Goal: Transaction & Acquisition: Obtain resource

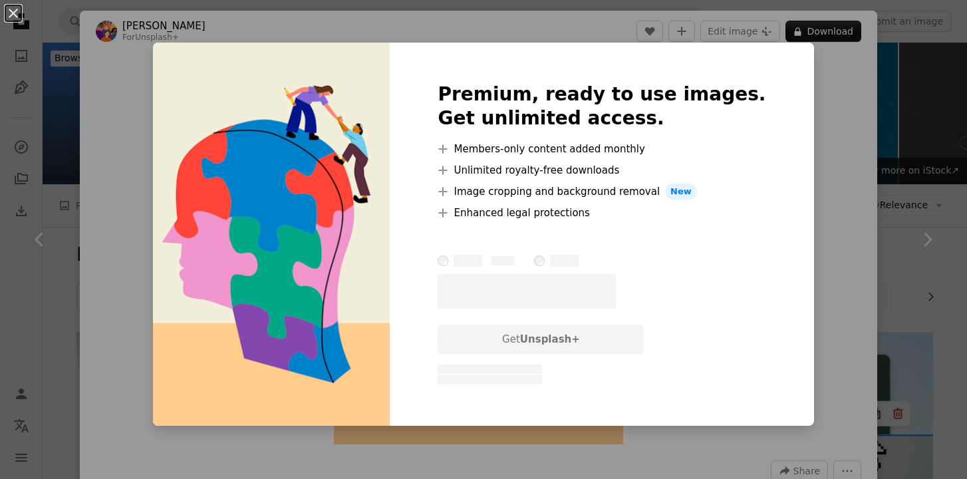
scroll to position [5092, 0]
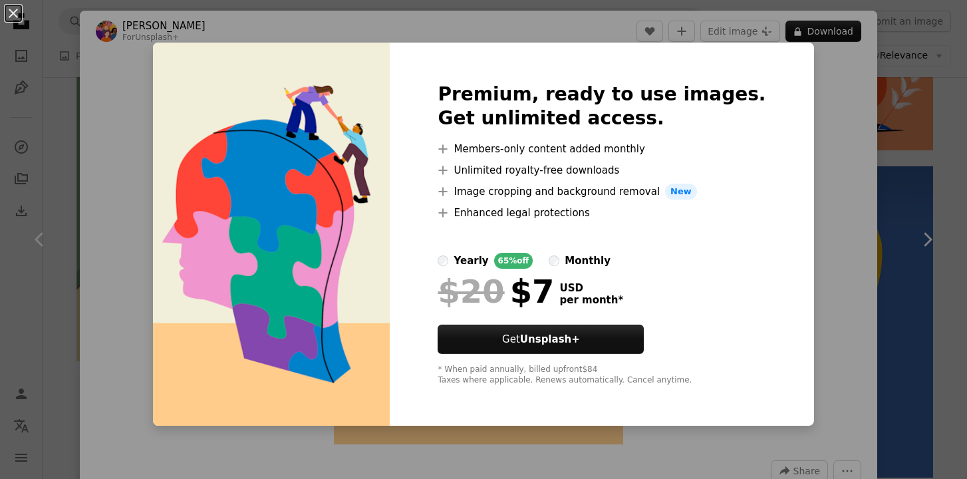
click at [95, 35] on div "An X shape Premium, ready to use images. Get unlimited access. A plus sign Memb…" at bounding box center [483, 239] width 967 height 479
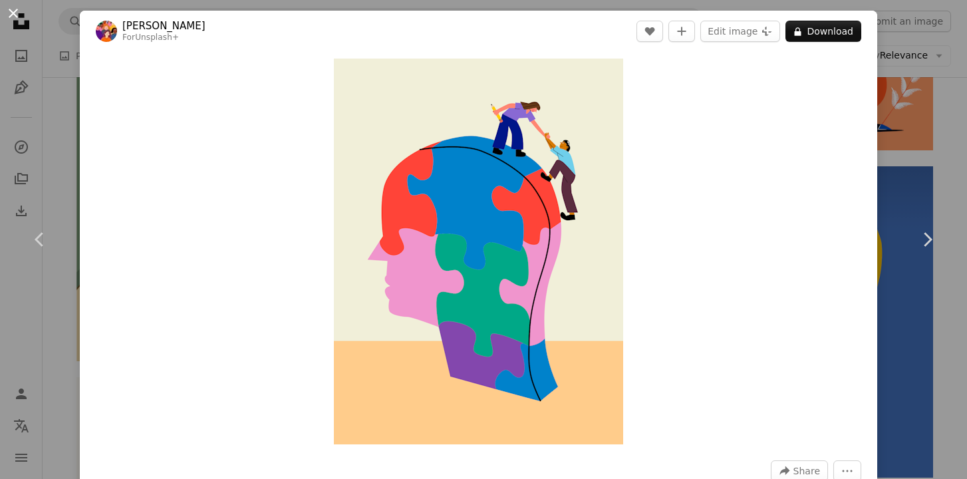
click at [19, 15] on button "An X shape" at bounding box center [13, 13] width 16 height 16
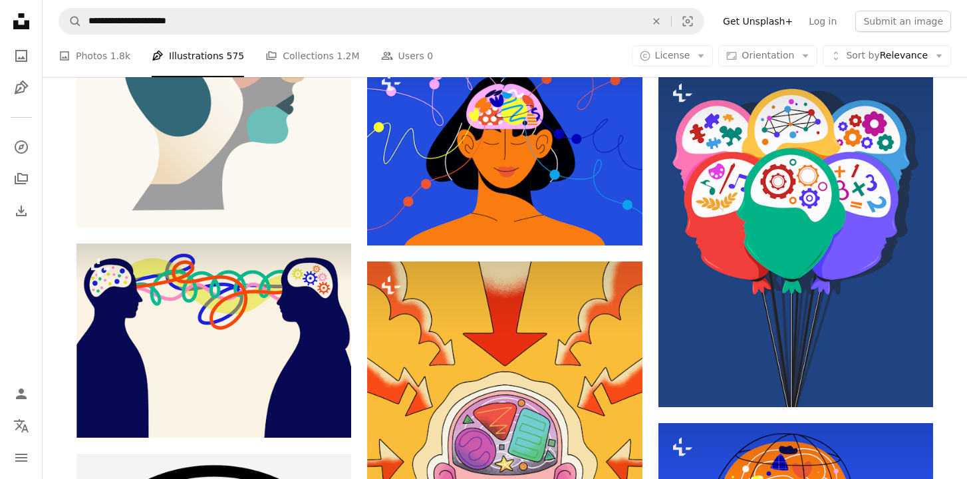
scroll to position [5460, 0]
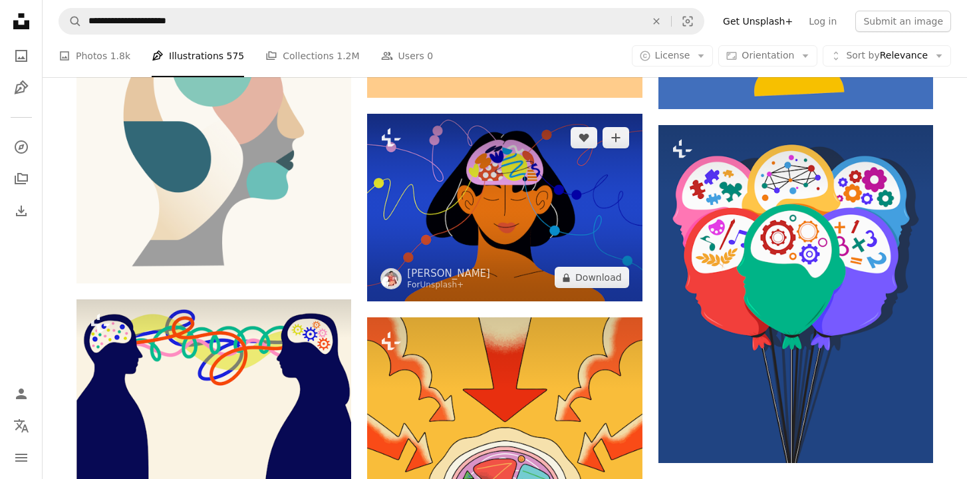
click at [373, 229] on img at bounding box center [504, 208] width 275 height 188
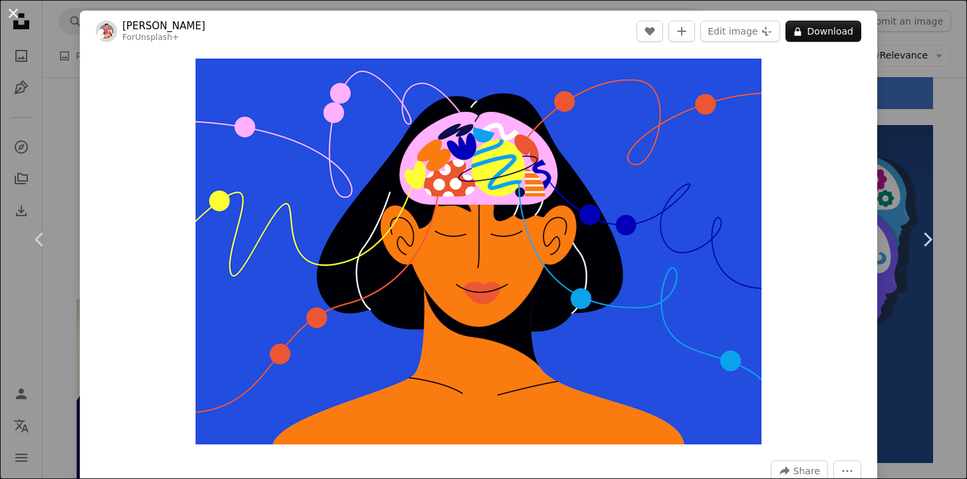
click at [19, 12] on button "An X shape" at bounding box center [13, 13] width 16 height 16
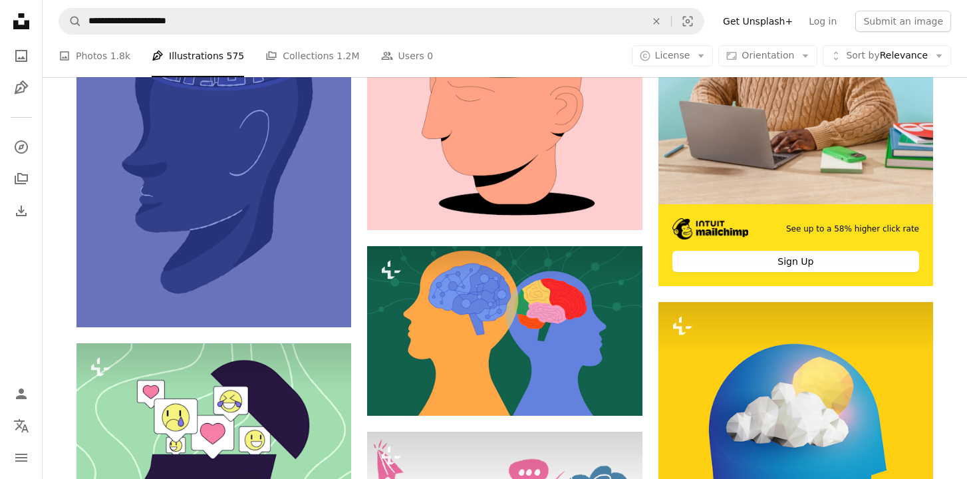
scroll to position [6768, 0]
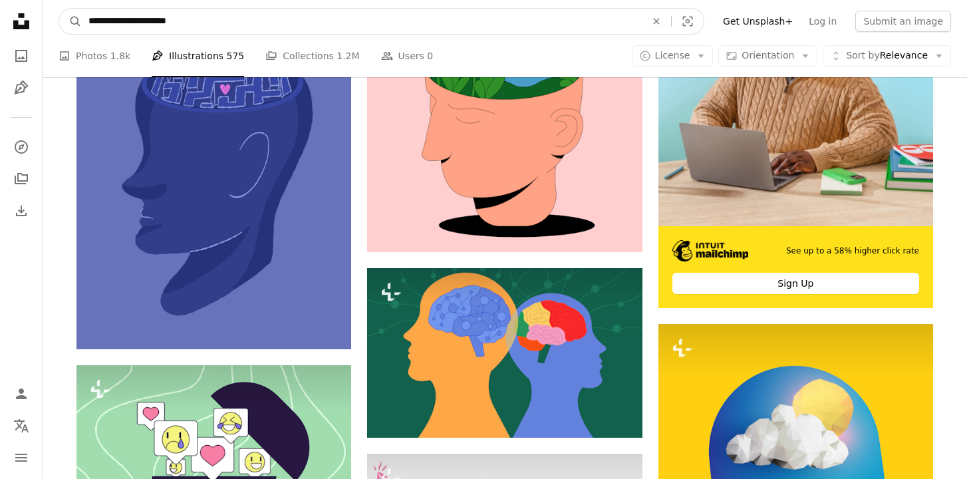
click at [206, 18] on input "**********" at bounding box center [362, 21] width 560 height 25
type input "**********"
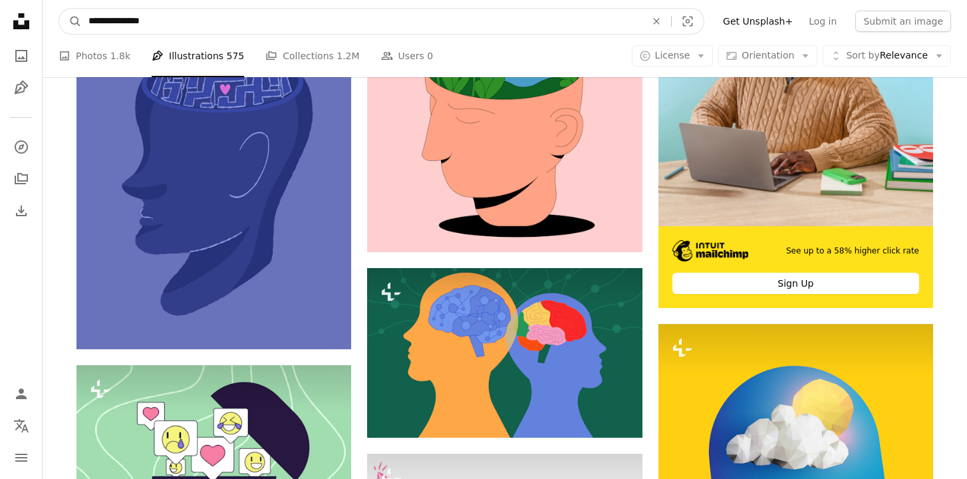
click button "A magnifying glass" at bounding box center [70, 21] width 23 height 25
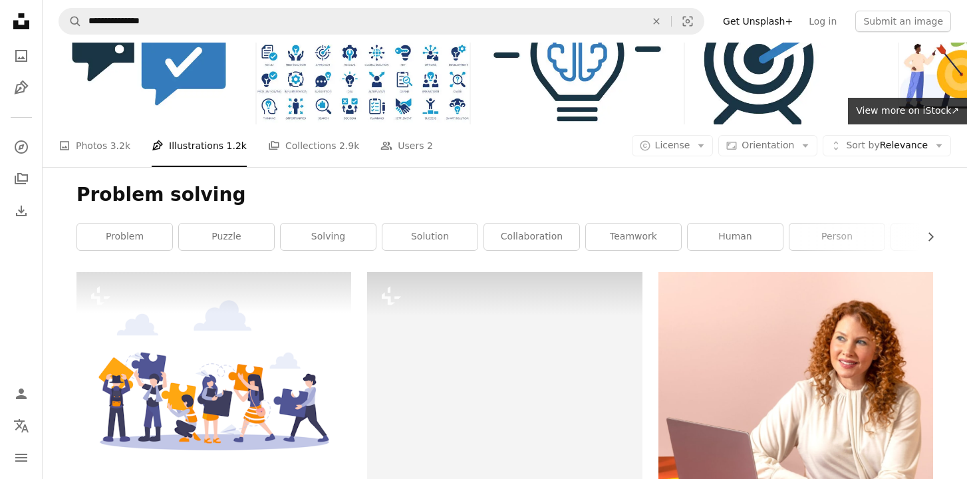
scroll to position [5, 0]
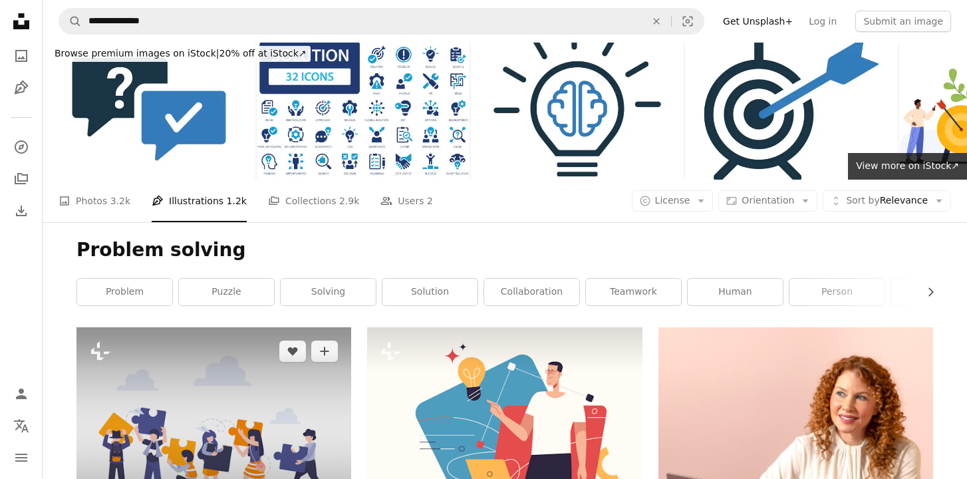
click at [230, 440] on img at bounding box center [214, 430] width 275 height 206
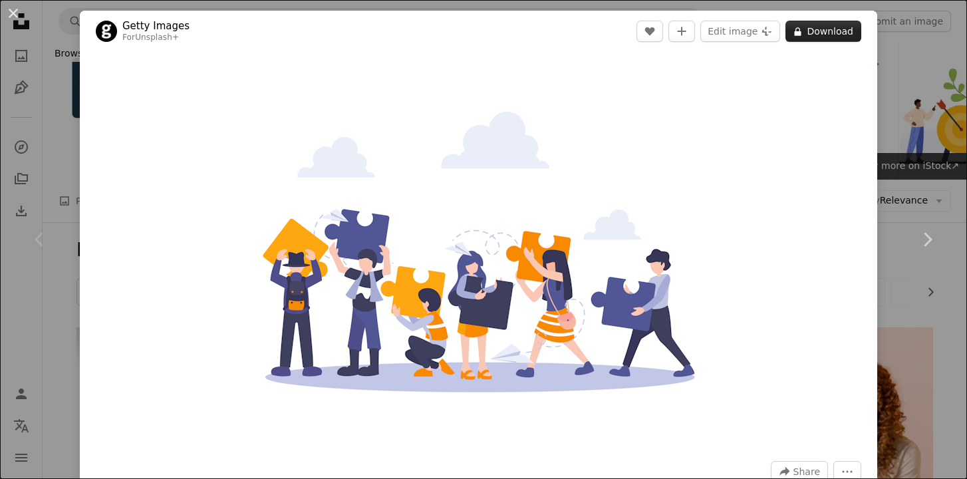
click at [827, 25] on button "A lock Download" at bounding box center [824, 31] width 76 height 21
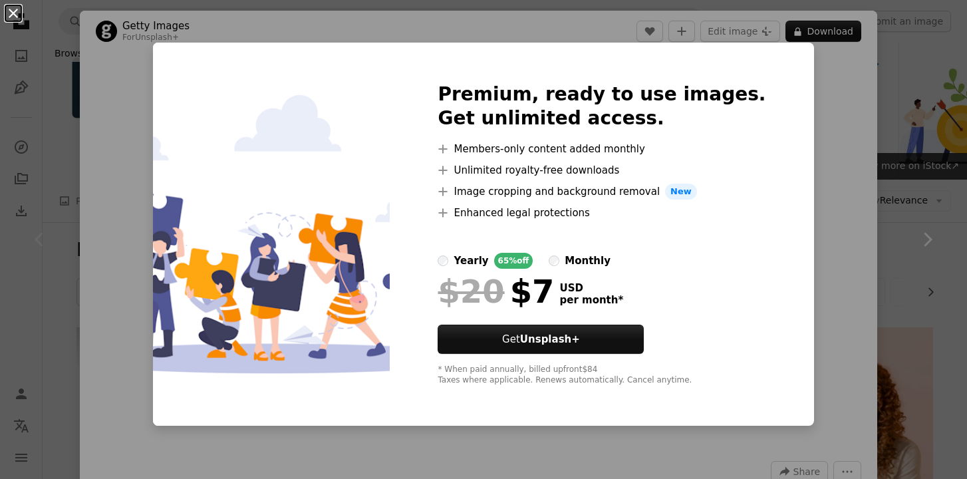
click at [19, 13] on button "An X shape" at bounding box center [13, 13] width 16 height 16
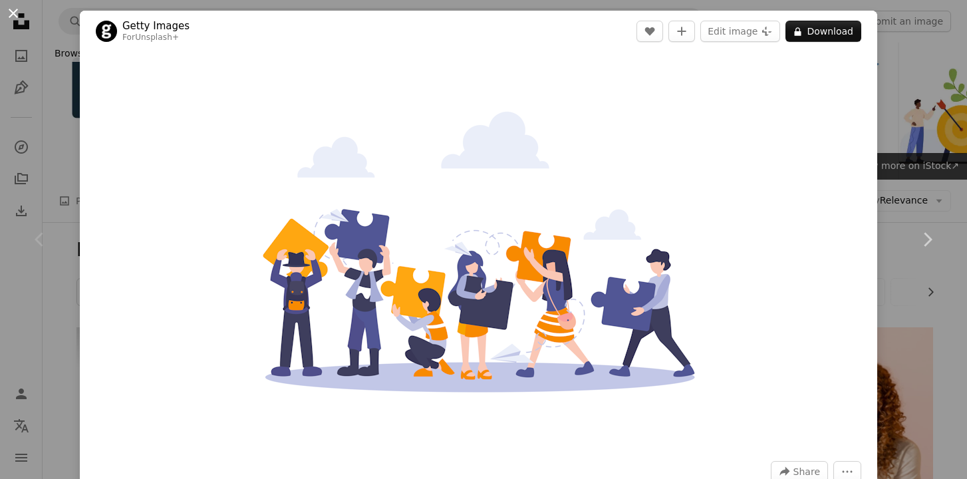
click at [9, 9] on button "An X shape" at bounding box center [13, 13] width 16 height 16
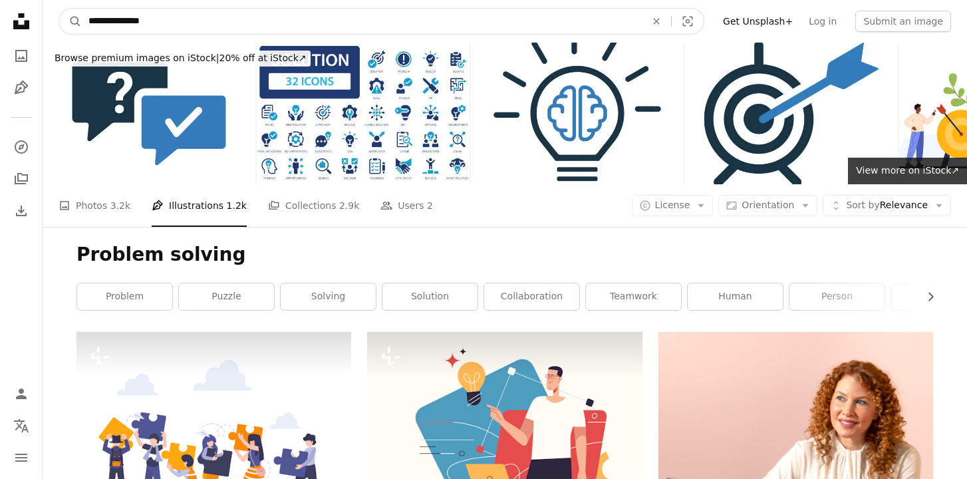
click at [124, 24] on input "**********" at bounding box center [362, 21] width 560 height 25
type input "**********"
click button "A magnifying glass" at bounding box center [70, 21] width 23 height 25
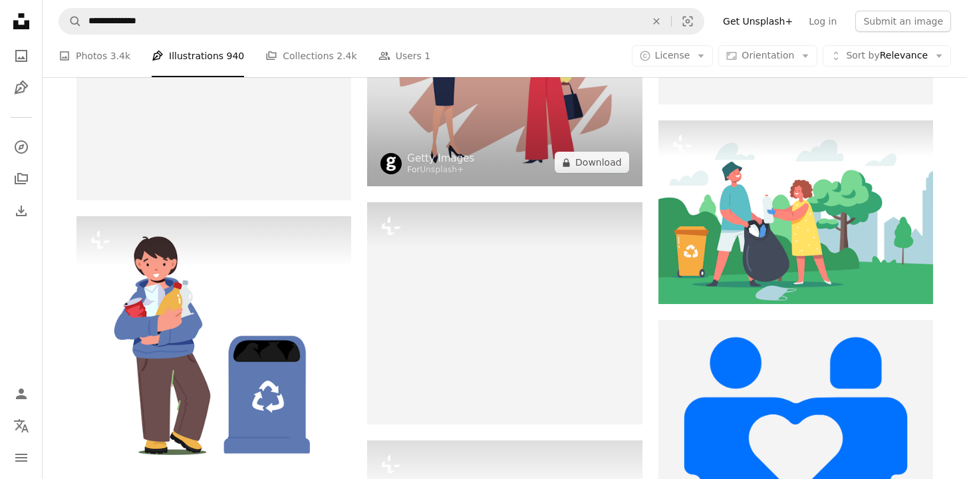
scroll to position [2862, 0]
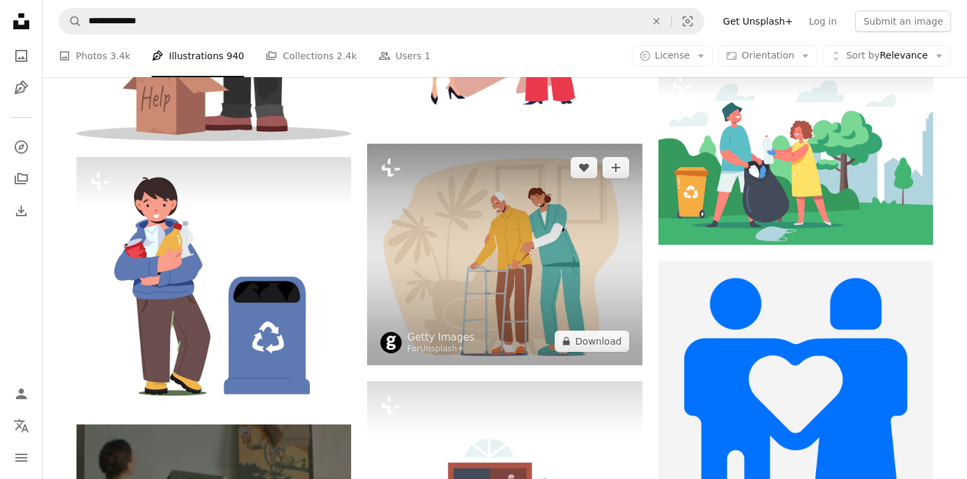
click at [463, 286] on img at bounding box center [504, 255] width 275 height 222
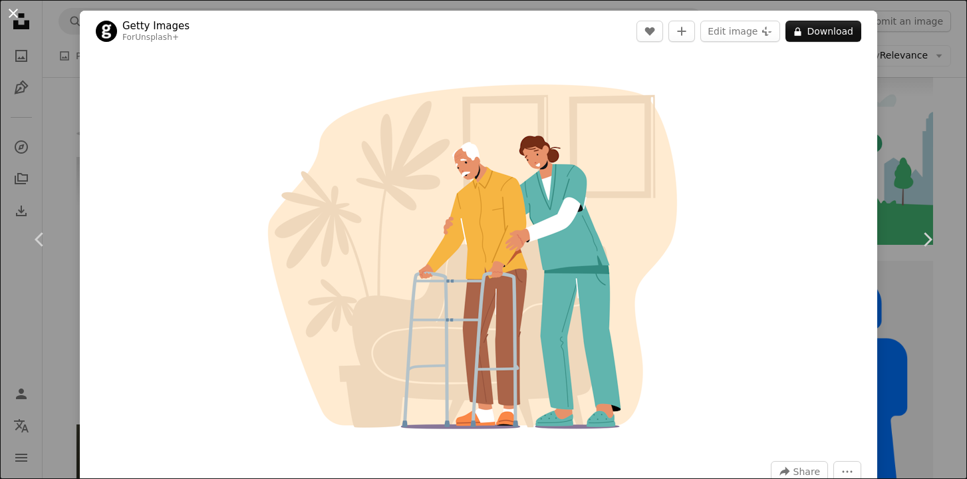
click at [8, 13] on button "An X shape" at bounding box center [13, 13] width 16 height 16
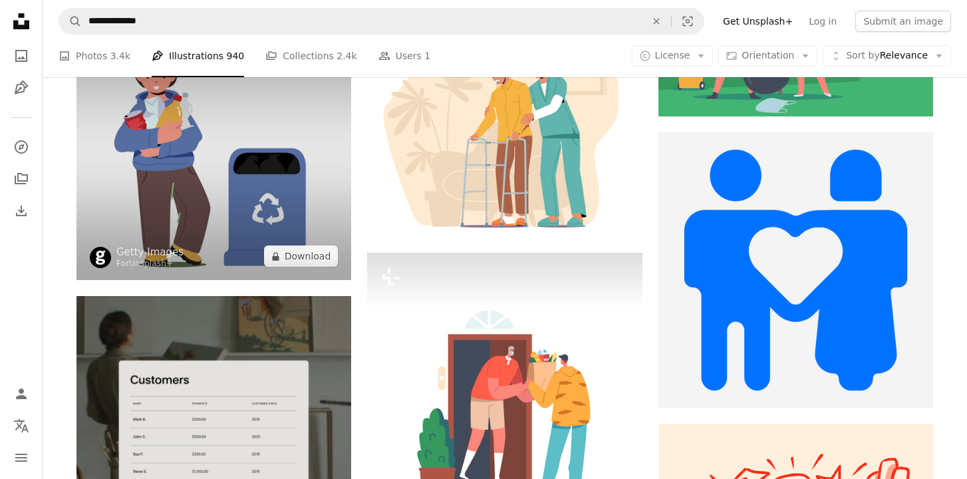
scroll to position [3281, 0]
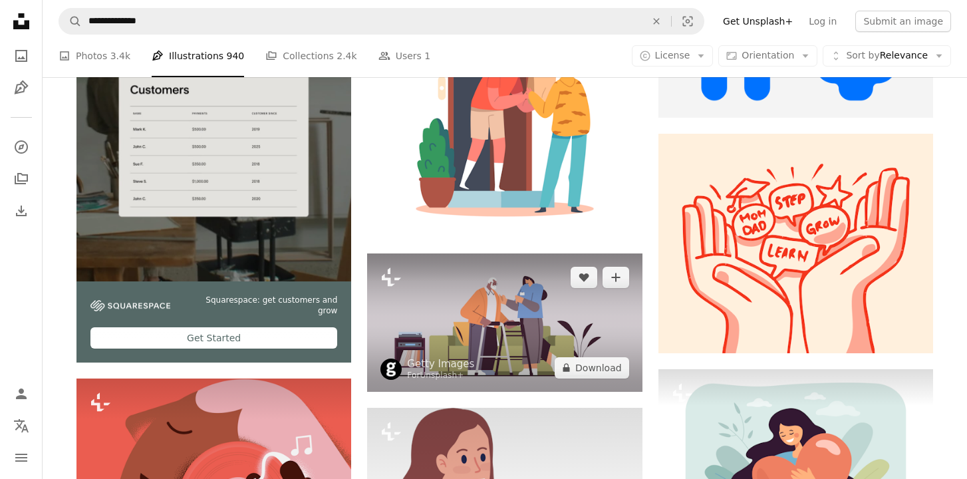
click at [506, 347] on img at bounding box center [504, 322] width 275 height 138
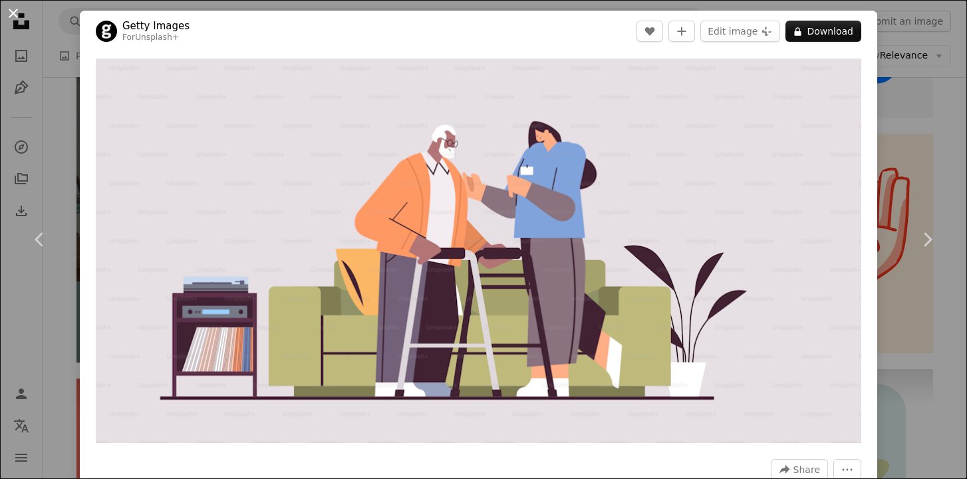
click at [13, 15] on button "An X shape" at bounding box center [13, 13] width 16 height 16
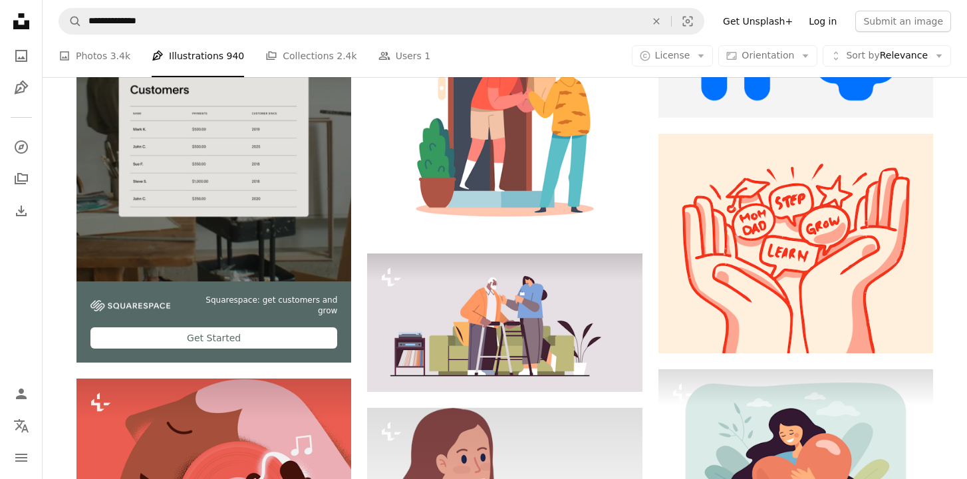
click at [824, 26] on link "Log in" at bounding box center [823, 21] width 44 height 21
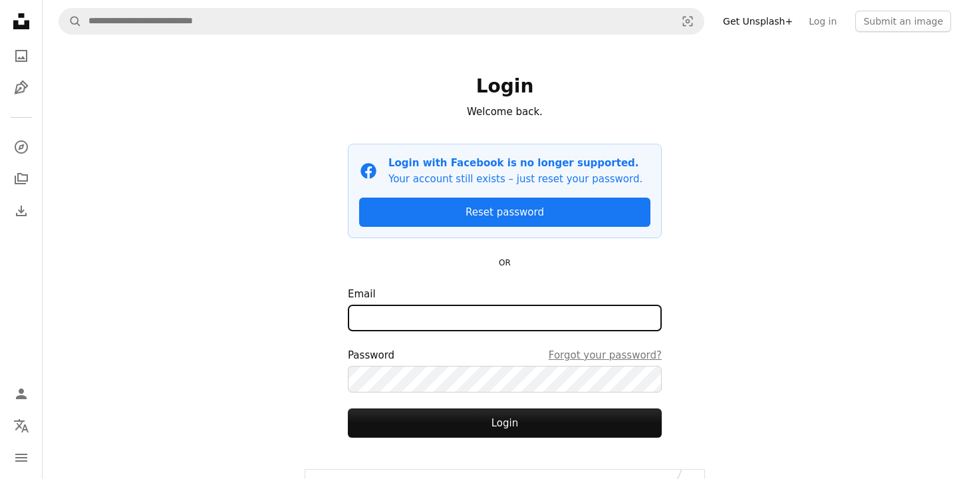
click at [500, 321] on input "Email" at bounding box center [505, 318] width 314 height 27
type input "**********"
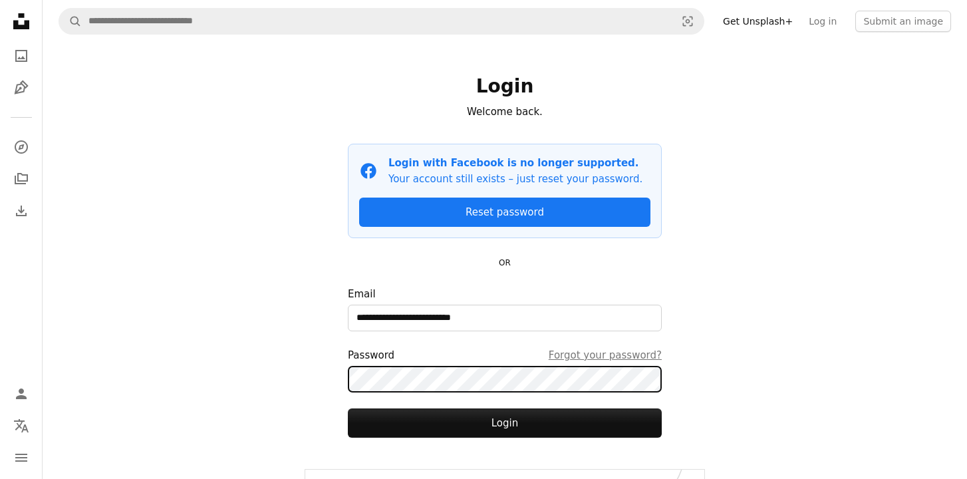
click at [348, 408] on button "Login" at bounding box center [505, 422] width 314 height 29
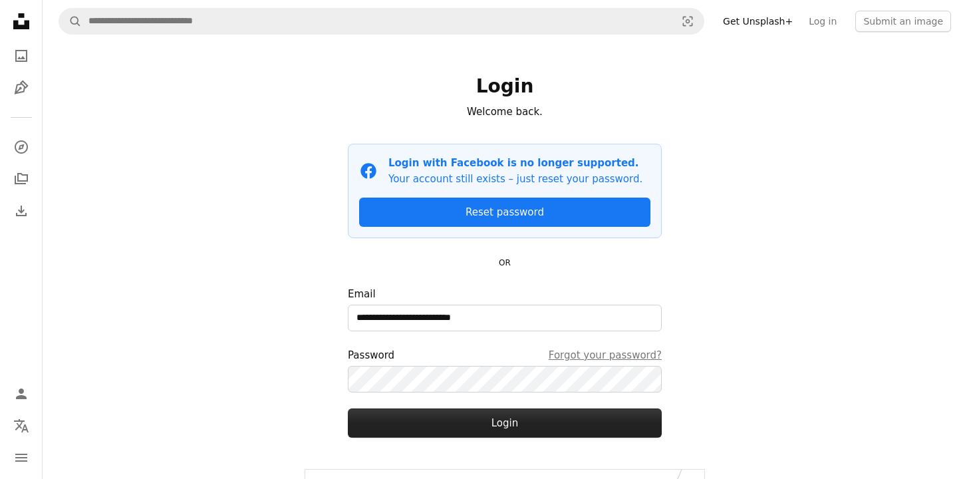
click at [514, 425] on button "Login" at bounding box center [505, 422] width 314 height 29
